Goal: Find specific page/section: Find specific page/section

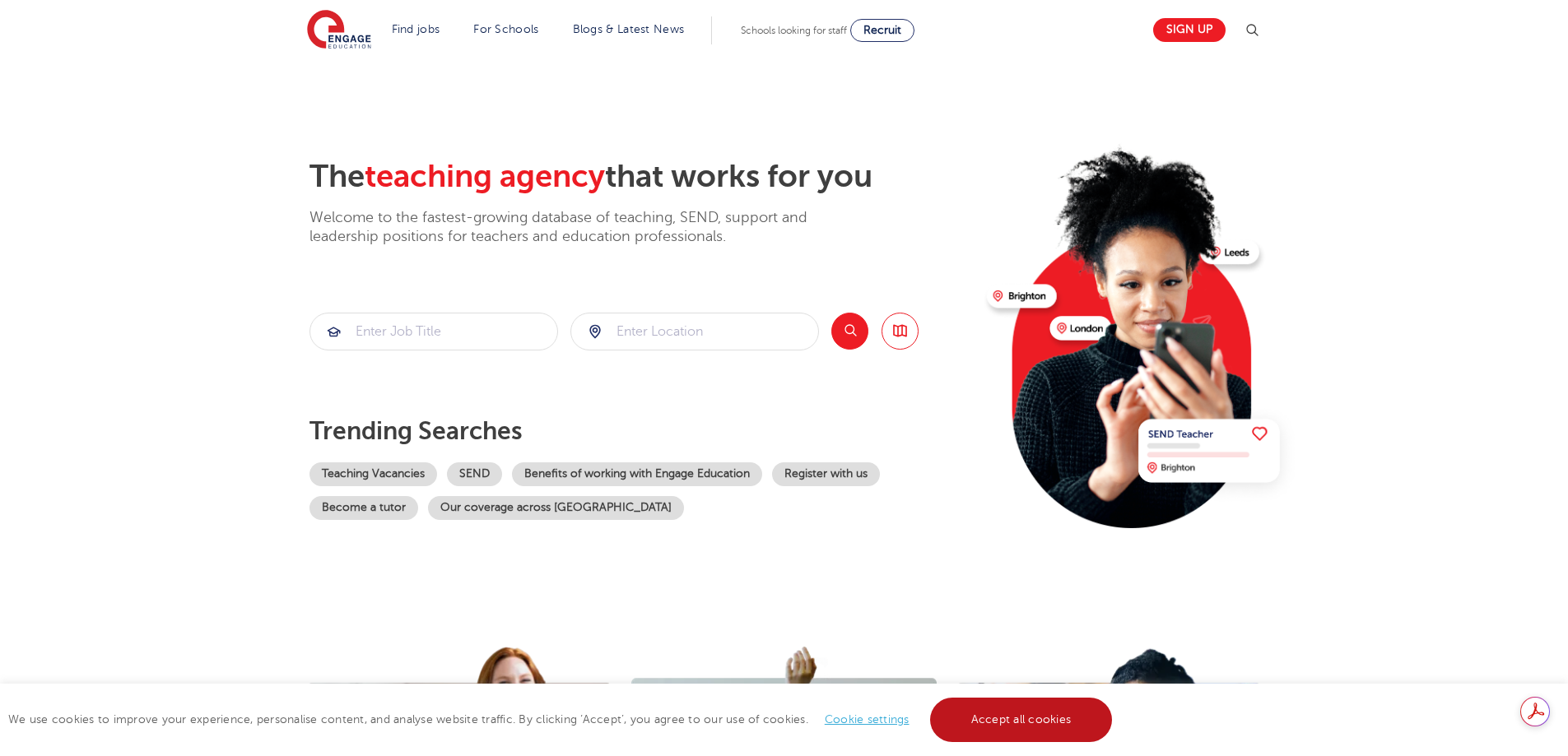
click at [1039, 707] on link "Accept all cookies" at bounding box center [1021, 720] width 182 height 44
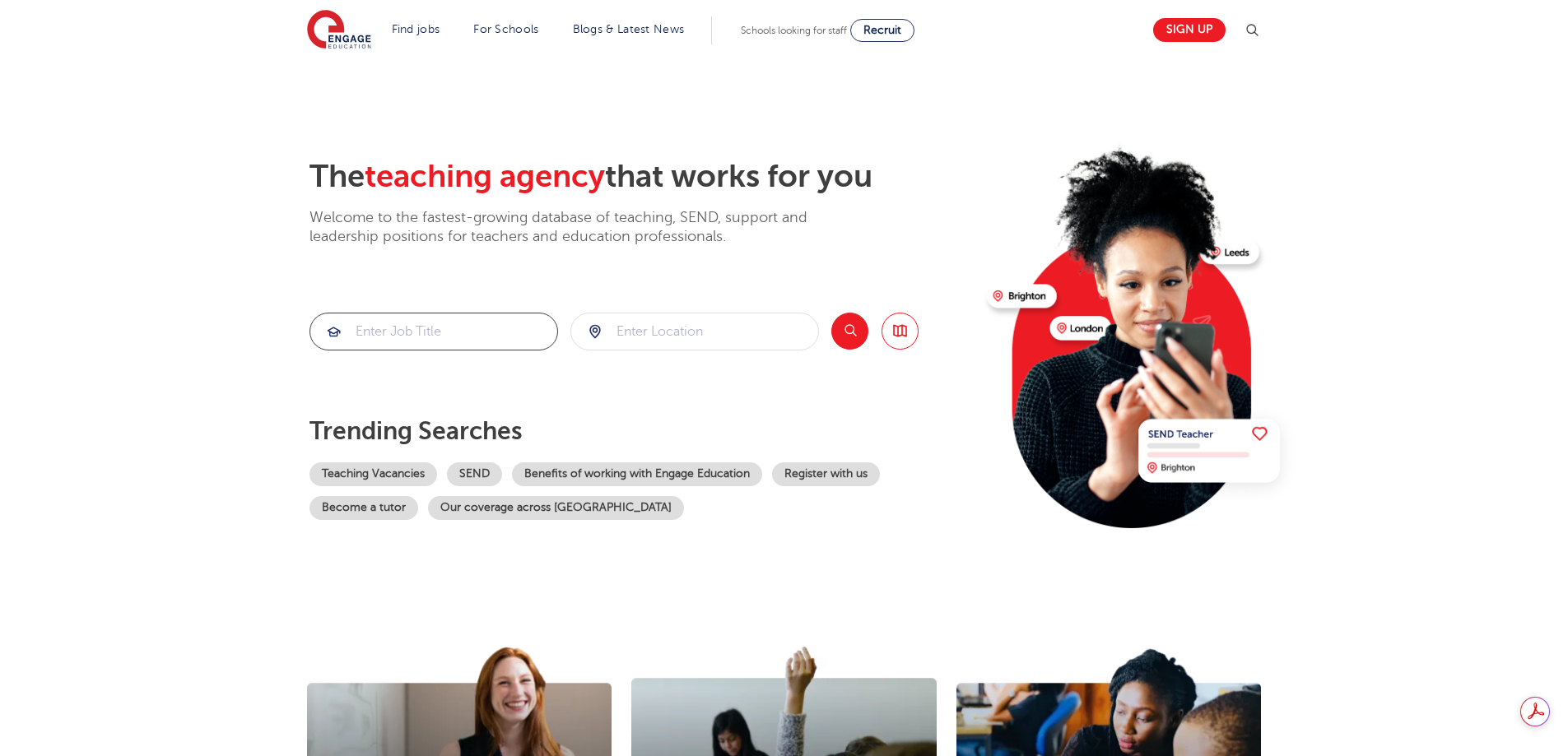
click at [389, 334] on input "search" at bounding box center [433, 331] width 247 height 36
click at [379, 385] on div "business" at bounding box center [374, 380] width 50 height 16
type input "business"
click at [594, 326] on div at bounding box center [694, 331] width 247 height 36
click at [853, 330] on button "Search" at bounding box center [850, 331] width 37 height 37
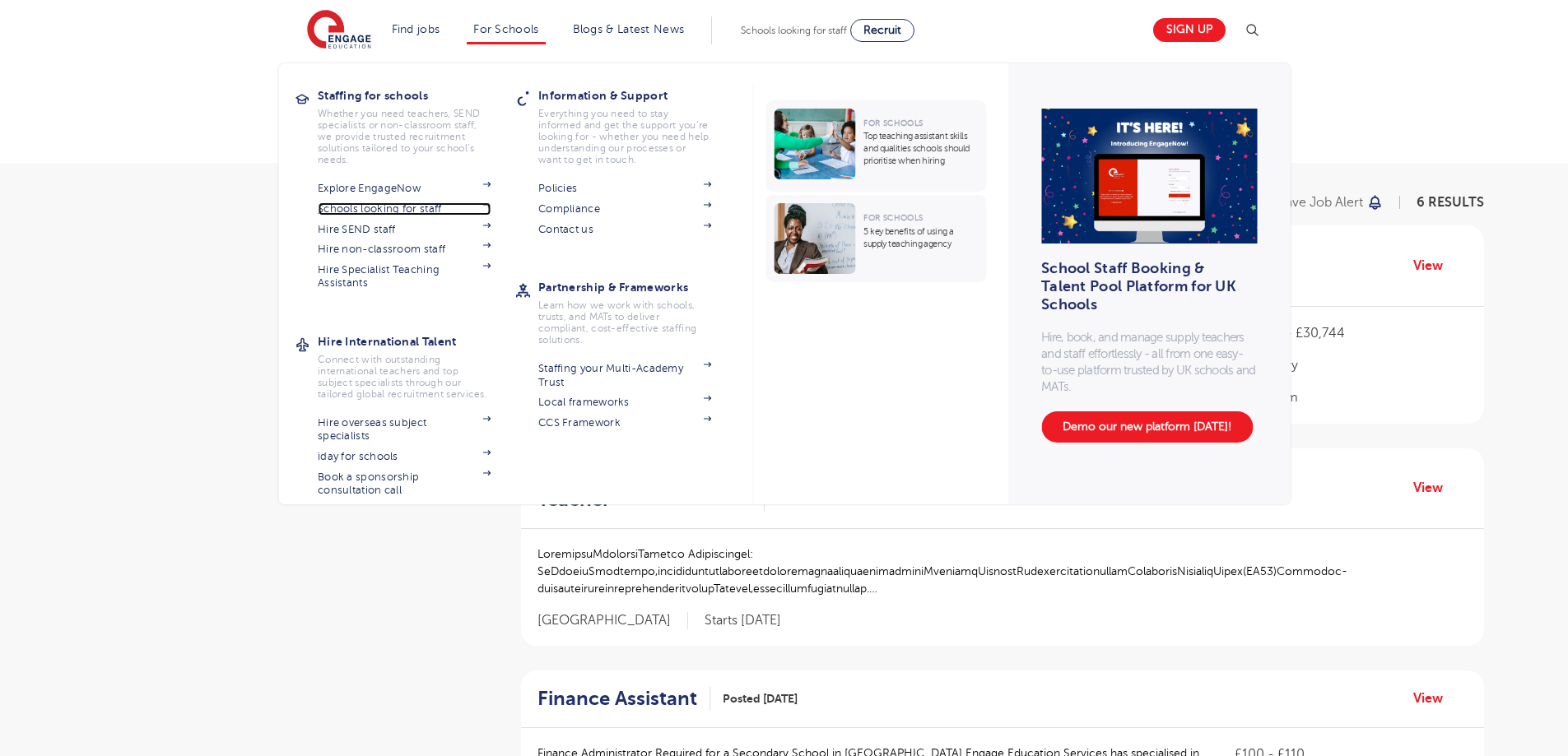
click at [411, 207] on link "Schools looking for staff" at bounding box center [404, 209] width 173 height 13
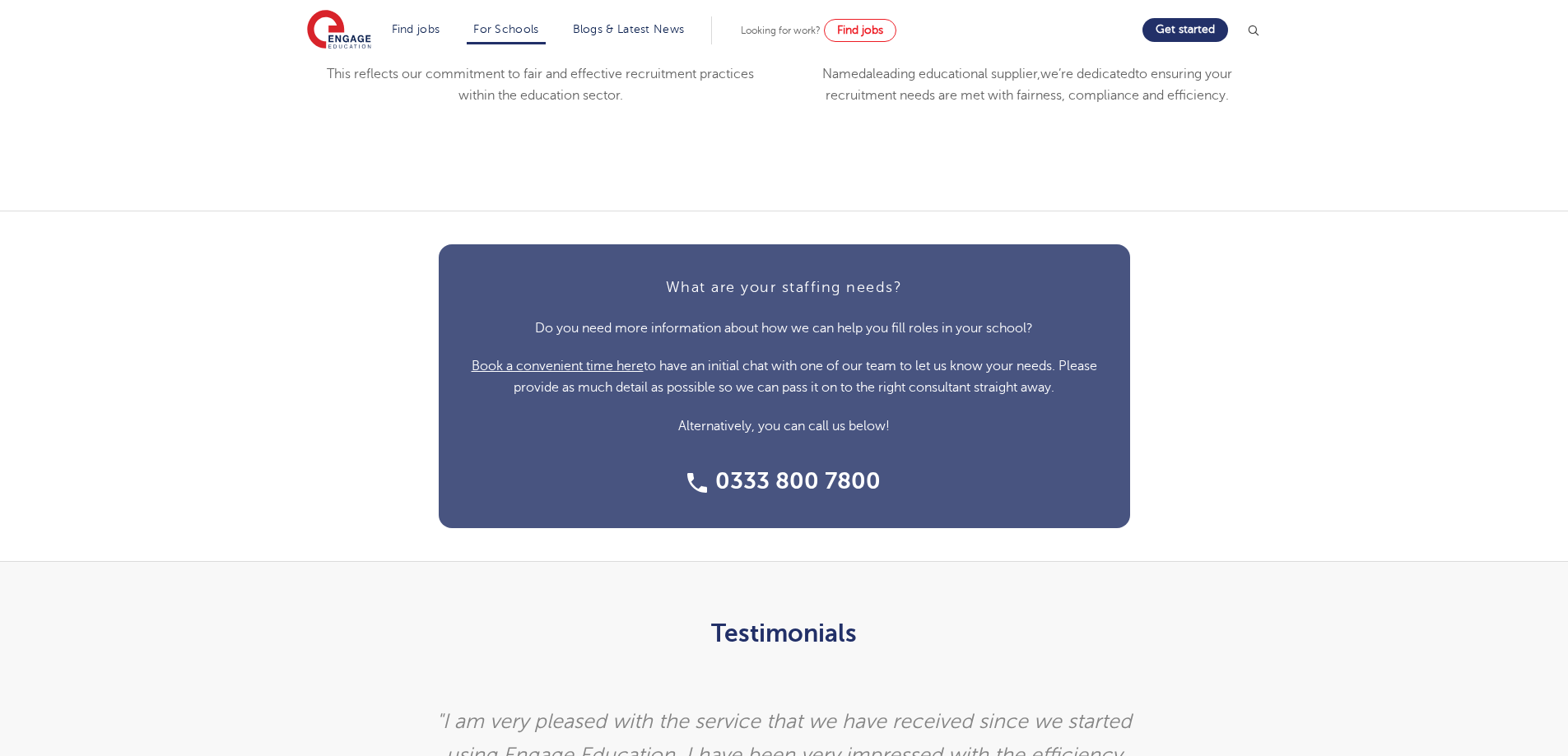
scroll to position [3949, 0]
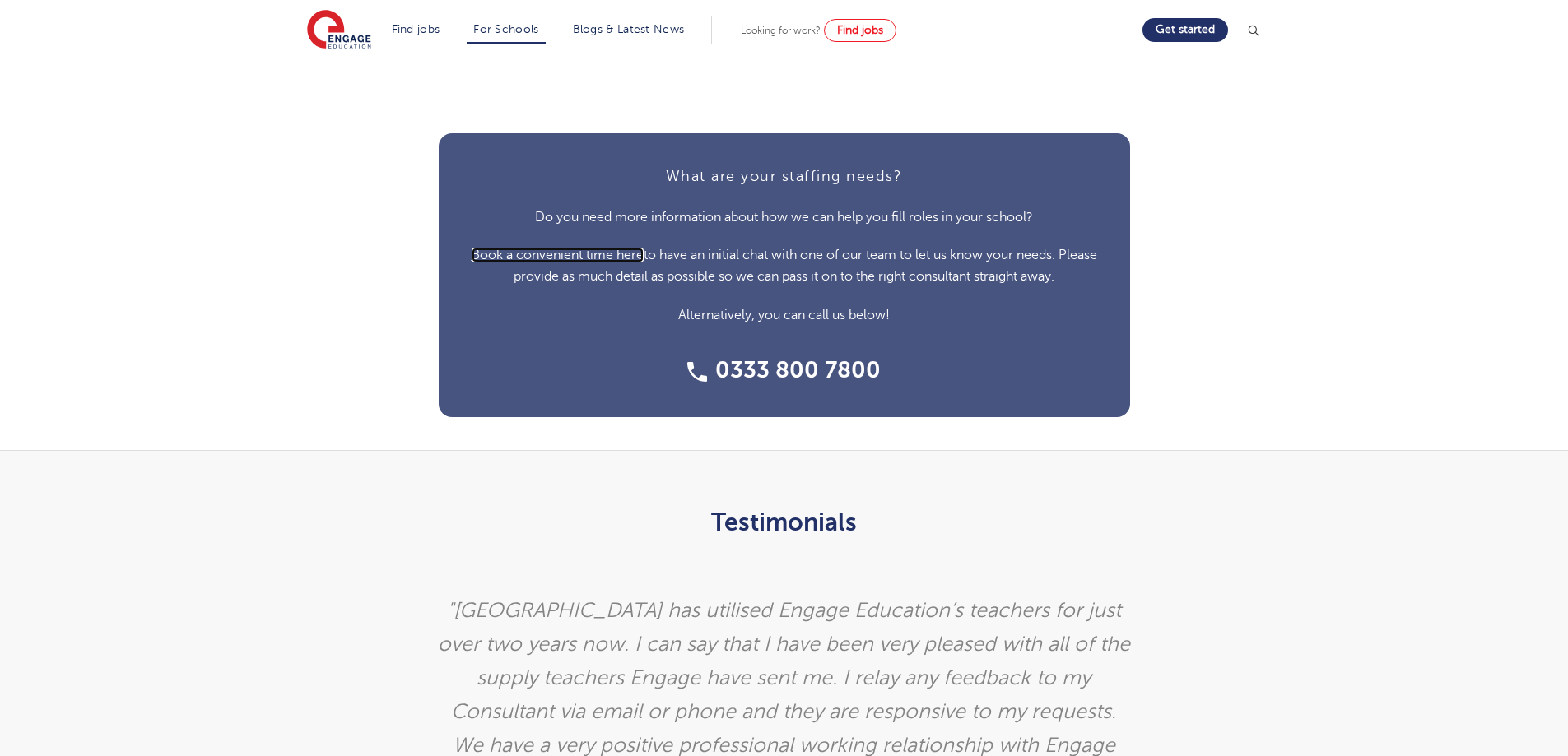
click at [631, 252] on span "Book a convenient time here" at bounding box center [557, 254] width 172 height 15
click at [565, 254] on span "Book a convenient time here" at bounding box center [557, 254] width 172 height 15
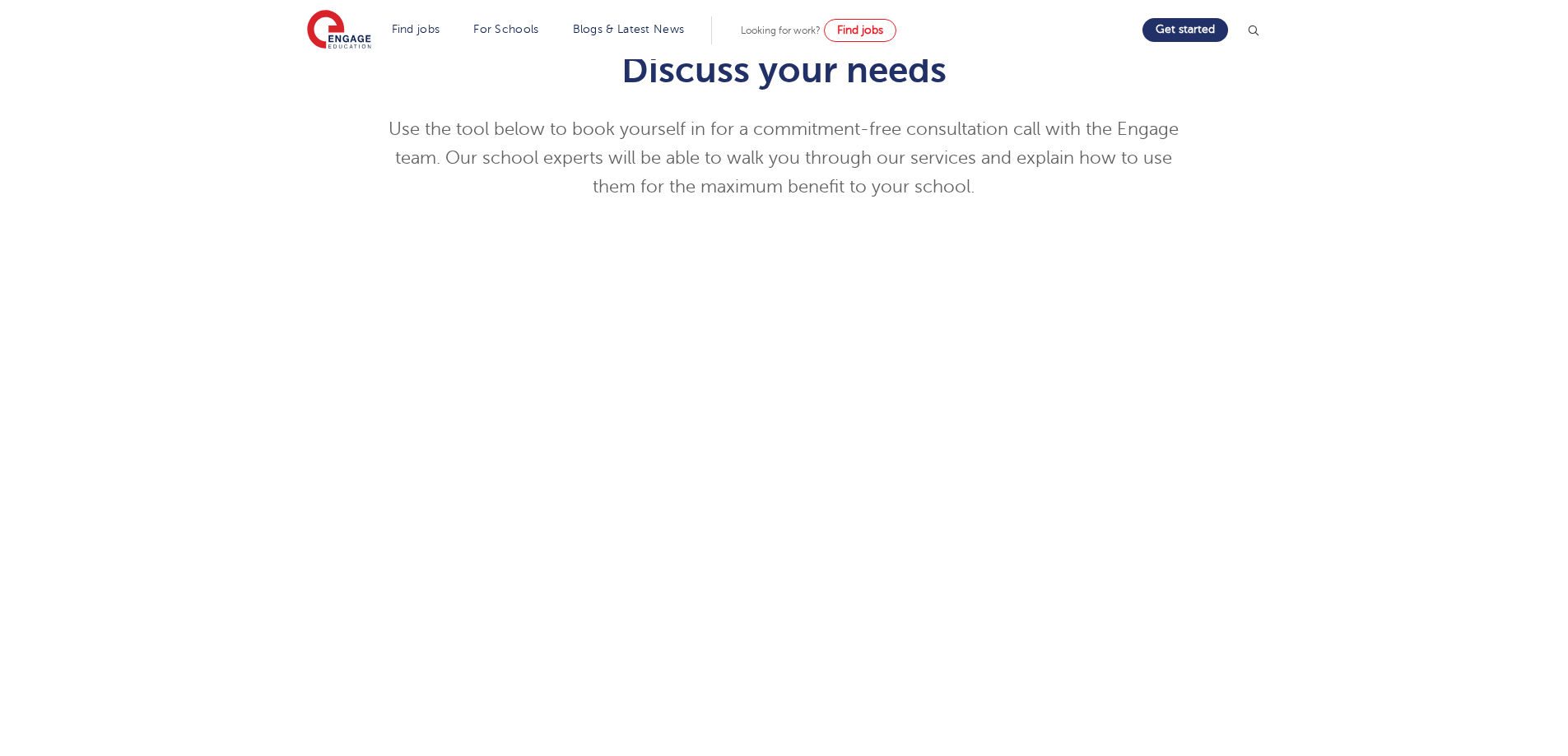
scroll to position [329, 0]
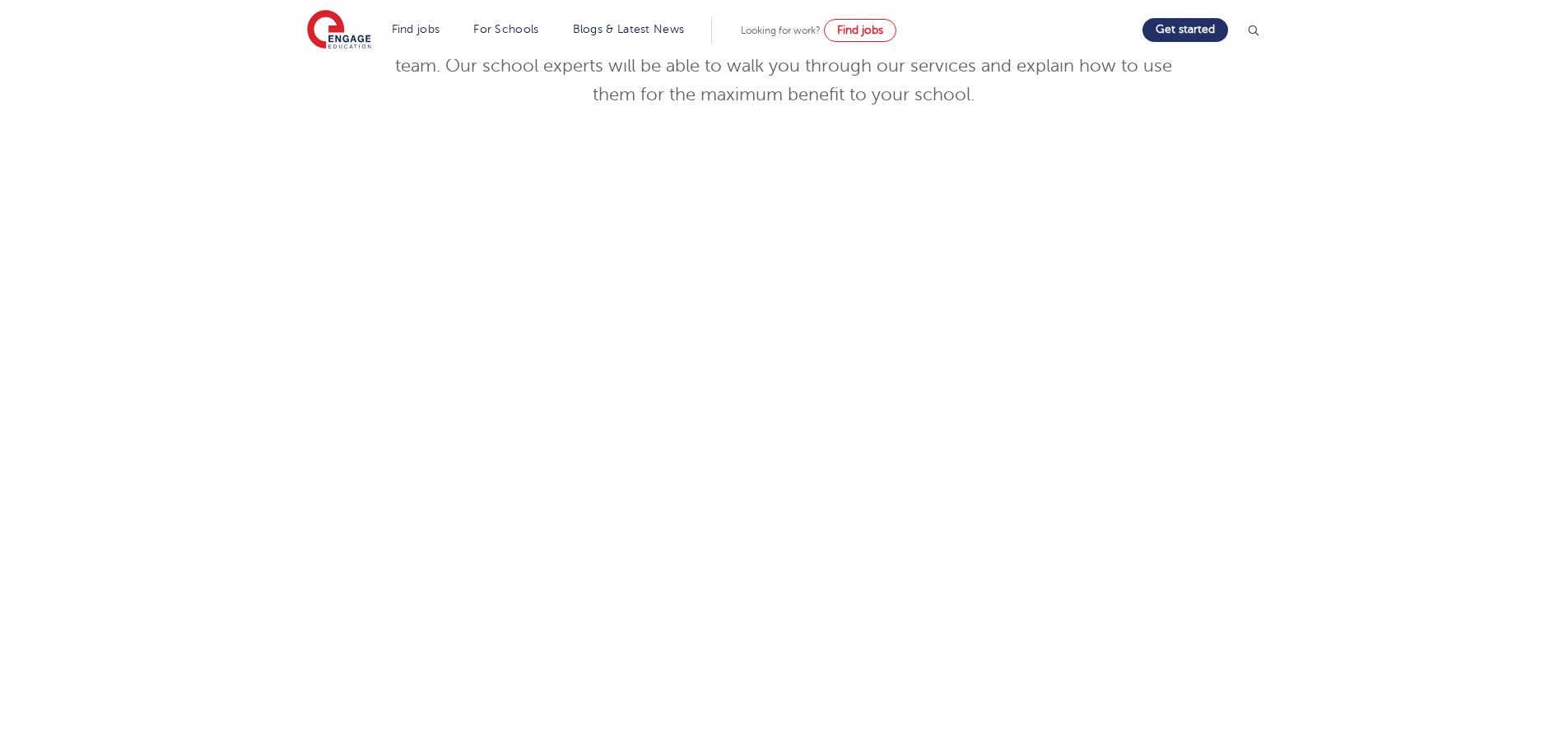
scroll to position [329, 0]
